Goal: Contribute content

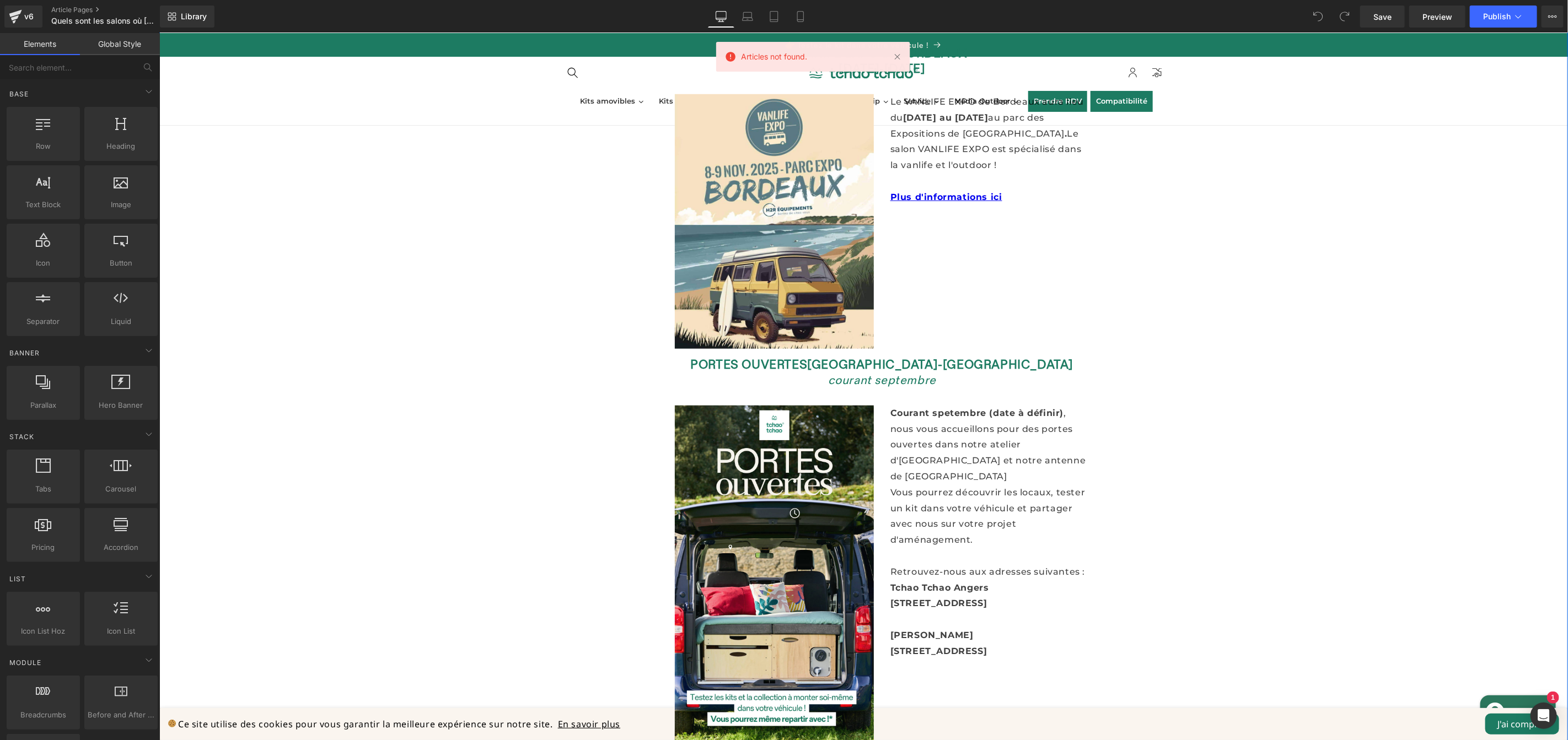
scroll to position [789, 0]
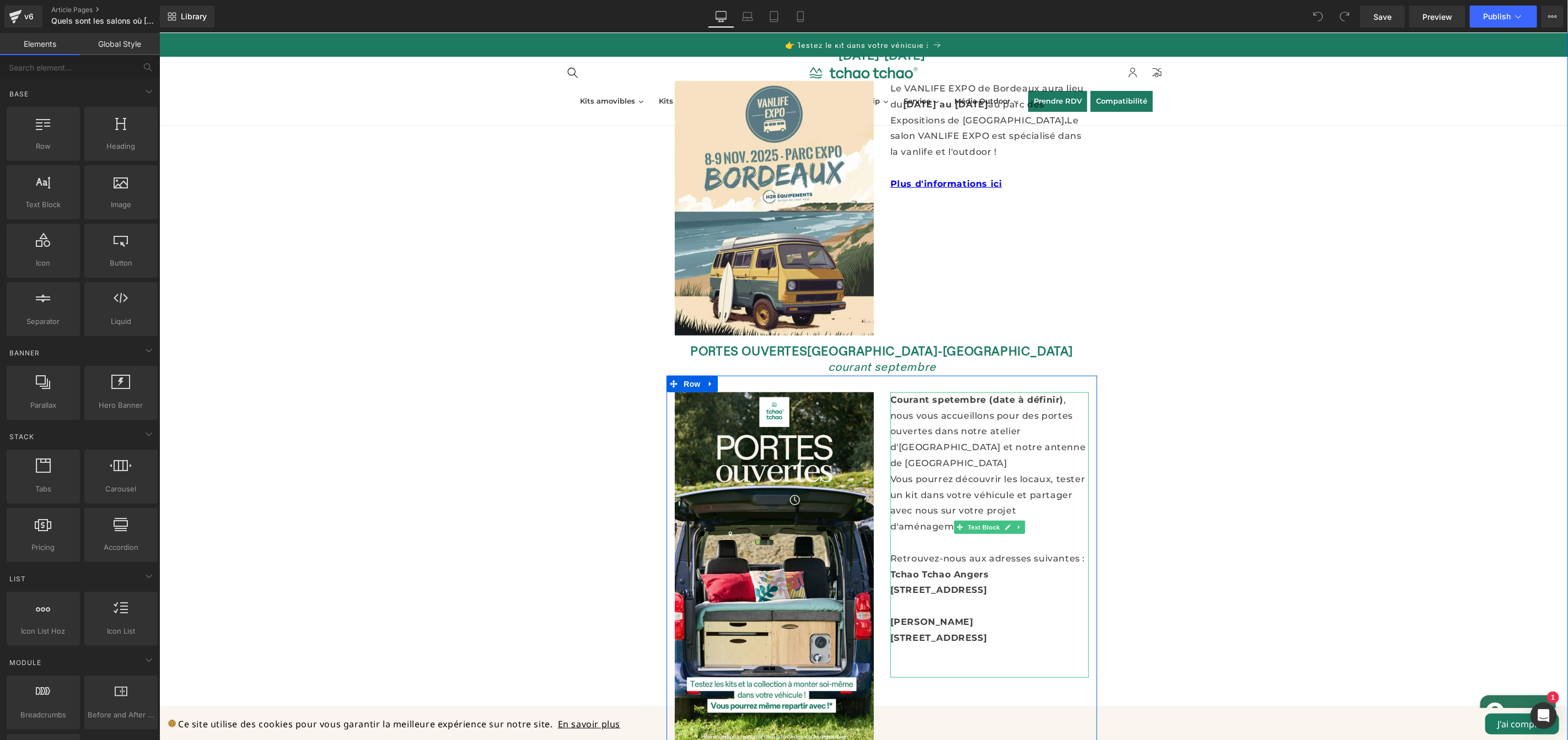
click at [942, 392] on p "Courant spetembre (date à définir) , nous vous accueillons pour des portes ouve…" at bounding box center [989, 431] width 199 height 79
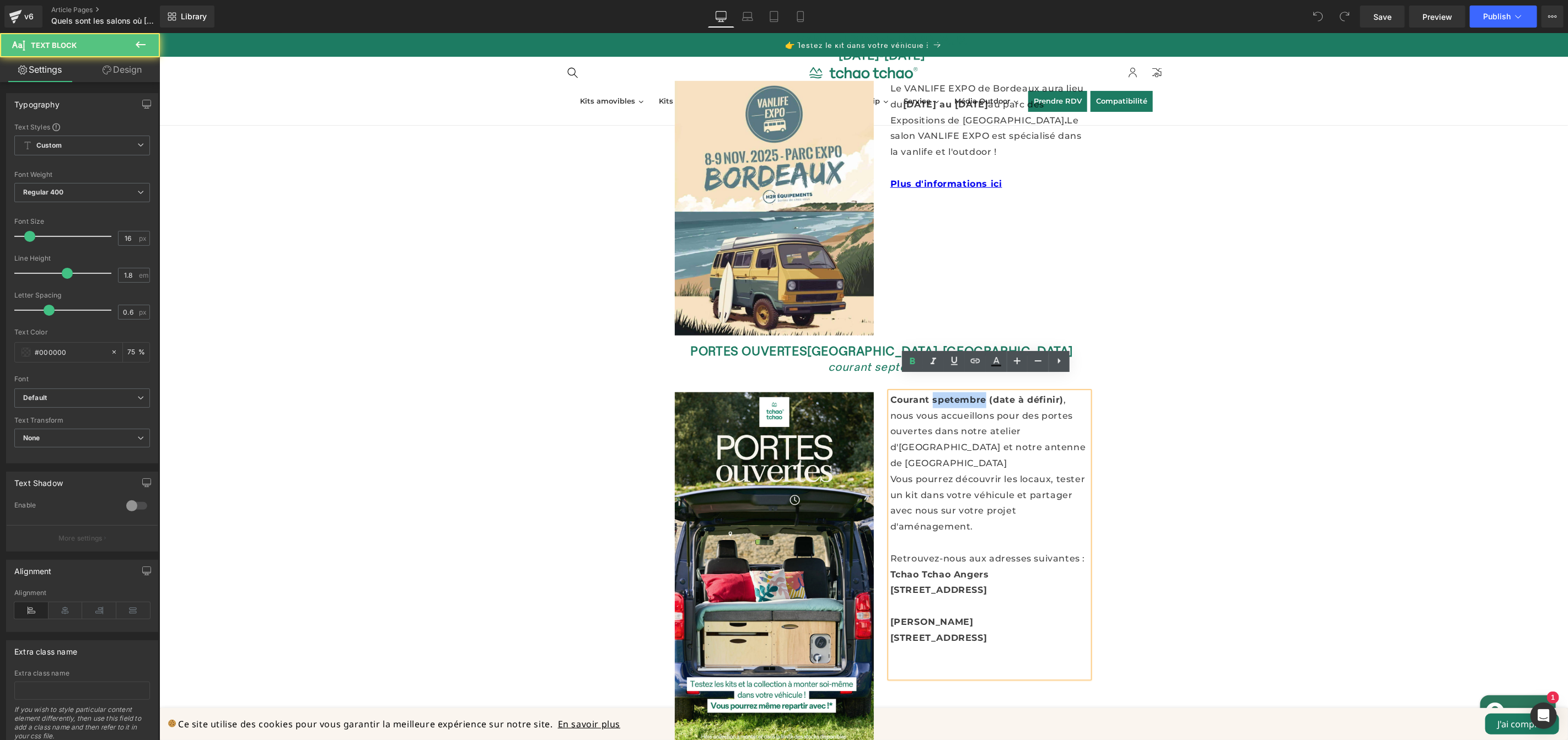
click at [942, 392] on p "Courant spetembre (date à définir) , nous vous accueillons pour des portes ouve…" at bounding box center [989, 431] width 199 height 79
click at [941, 394] on font "Courant spetembre (date à définir)" at bounding box center [976, 399] width 173 height 10
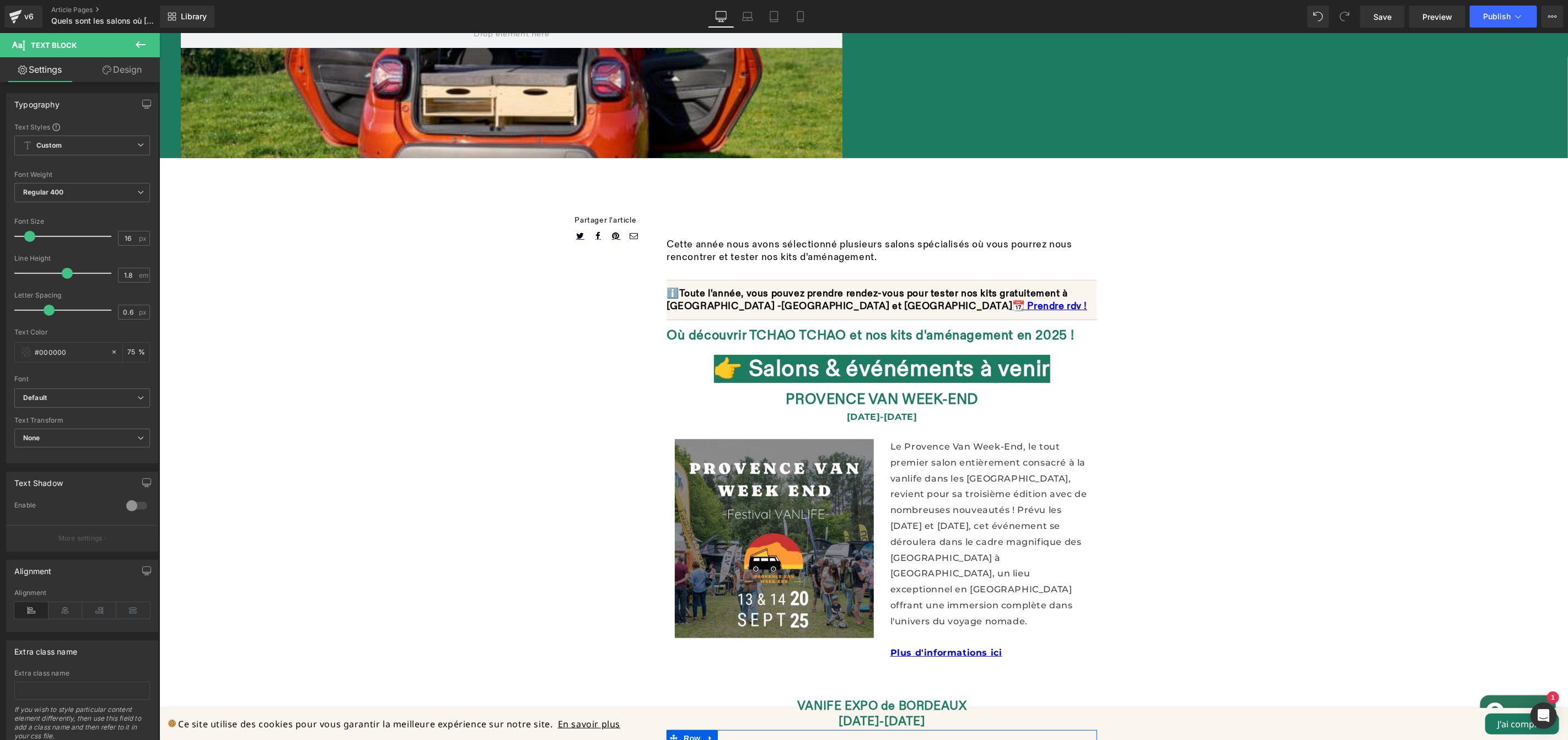
scroll to position [0, 0]
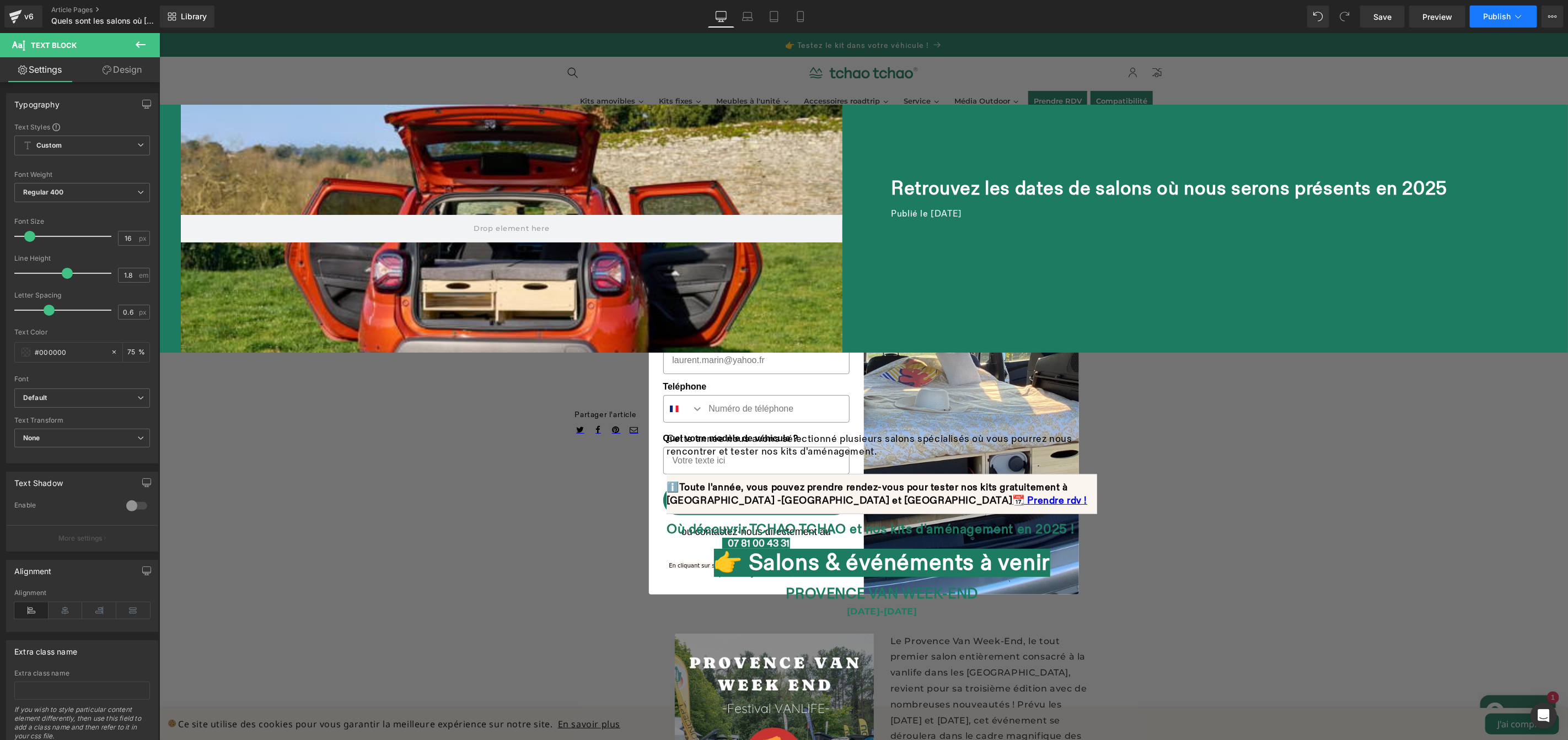
click at [1488, 14] on span "Publish" at bounding box center [1496, 16] width 27 height 9
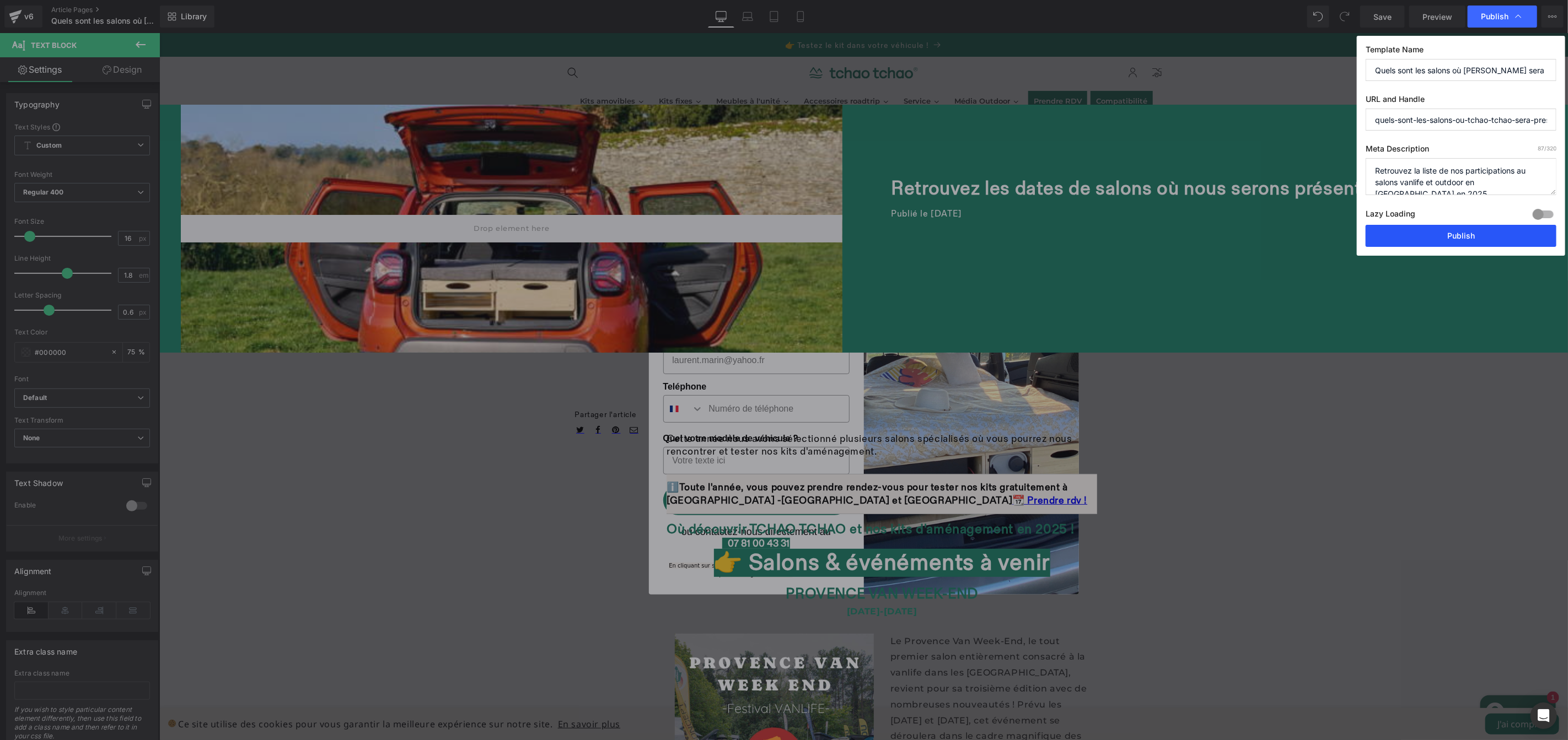
click at [1440, 240] on button "Publish" at bounding box center [1461, 236] width 191 height 22
